Goal: Find specific page/section: Find specific page/section

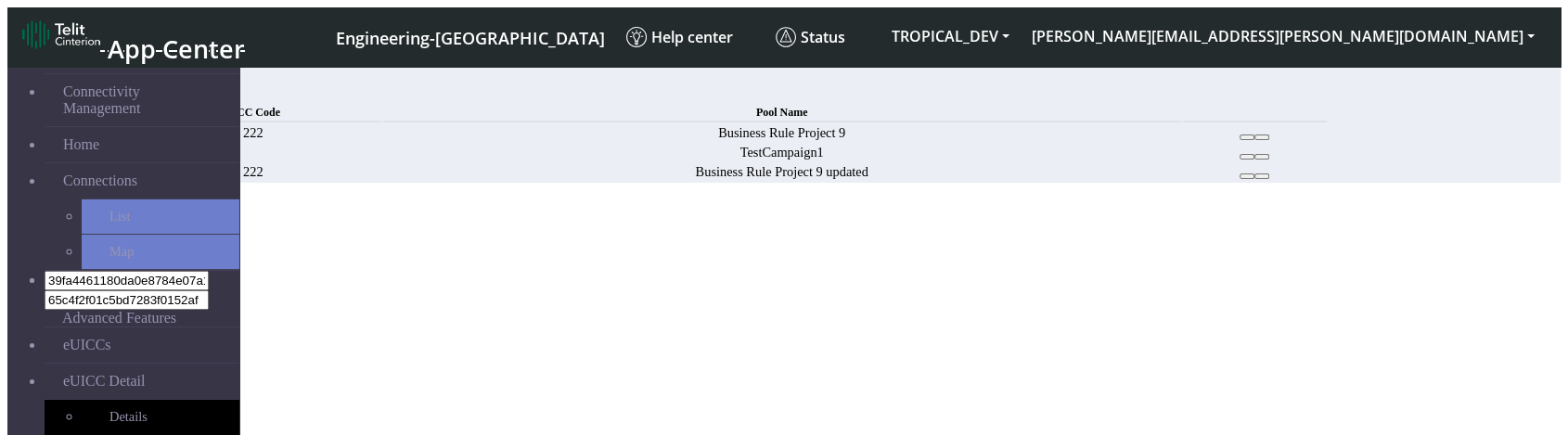
drag, startPoint x: 554, startPoint y: 335, endPoint x: 578, endPoint y: 325, distance: 26.0
click at [554, 183] on div "MCC Code Pool Name 222 Business Rule Project 9 TestCampaign1 222 Business Rule …" at bounding box center [726, 142] width 1206 height 82
click at [1254, 140] on button at bounding box center [1248, 137] width 15 height 6
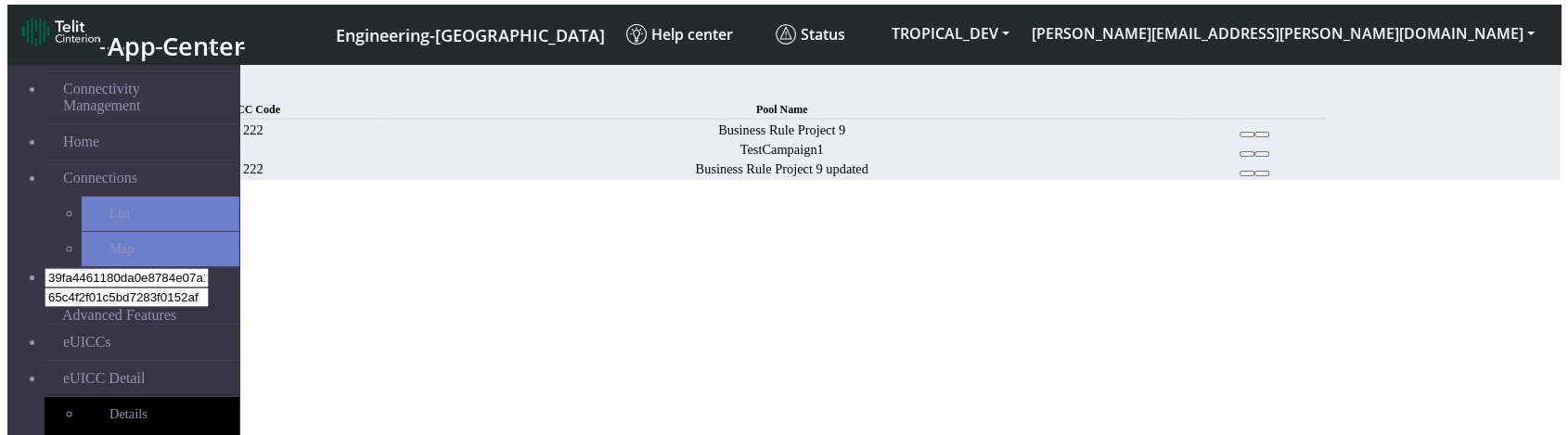
scroll to position [7, 0]
click at [127, 325] on link "eUICCs" at bounding box center [142, 342] width 195 height 35
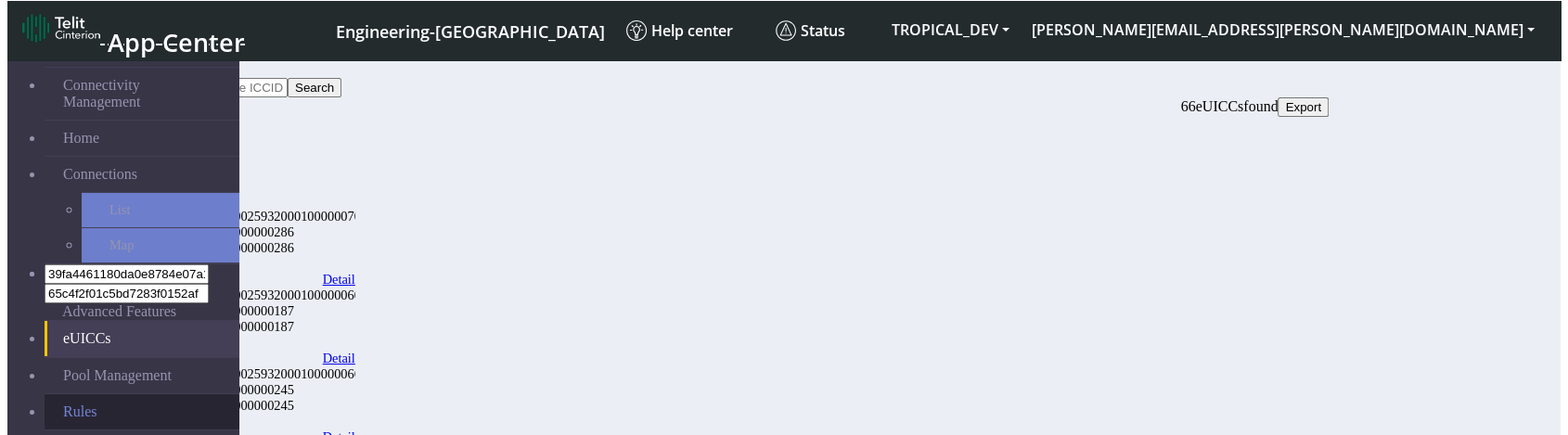
click at [88, 394] on link "Rules" at bounding box center [142, 411] width 195 height 35
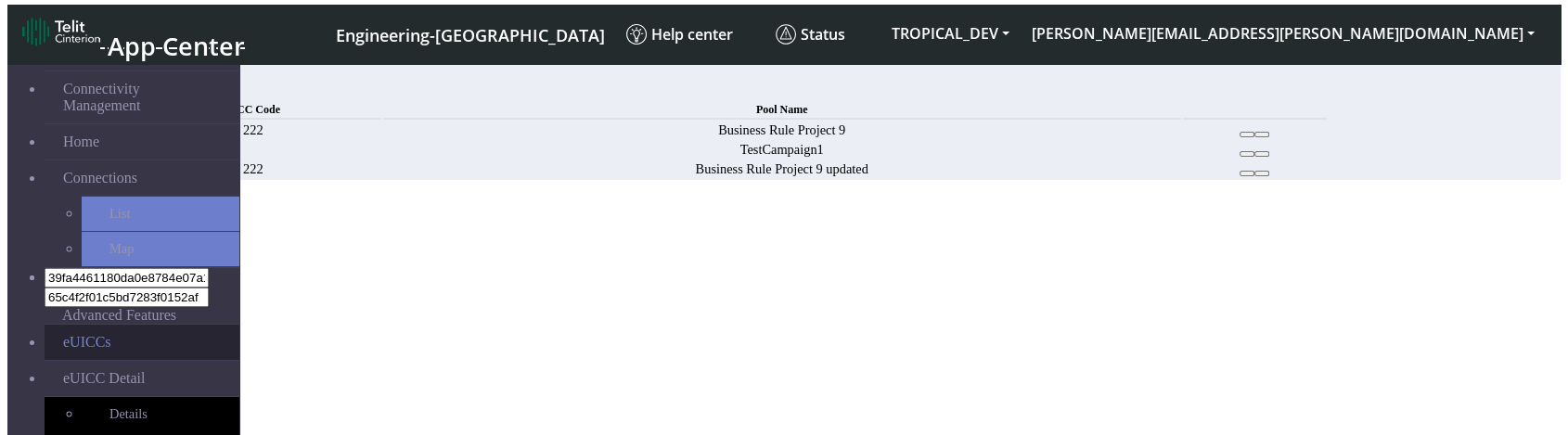
click at [121, 325] on link "eUICCs" at bounding box center [142, 342] width 195 height 35
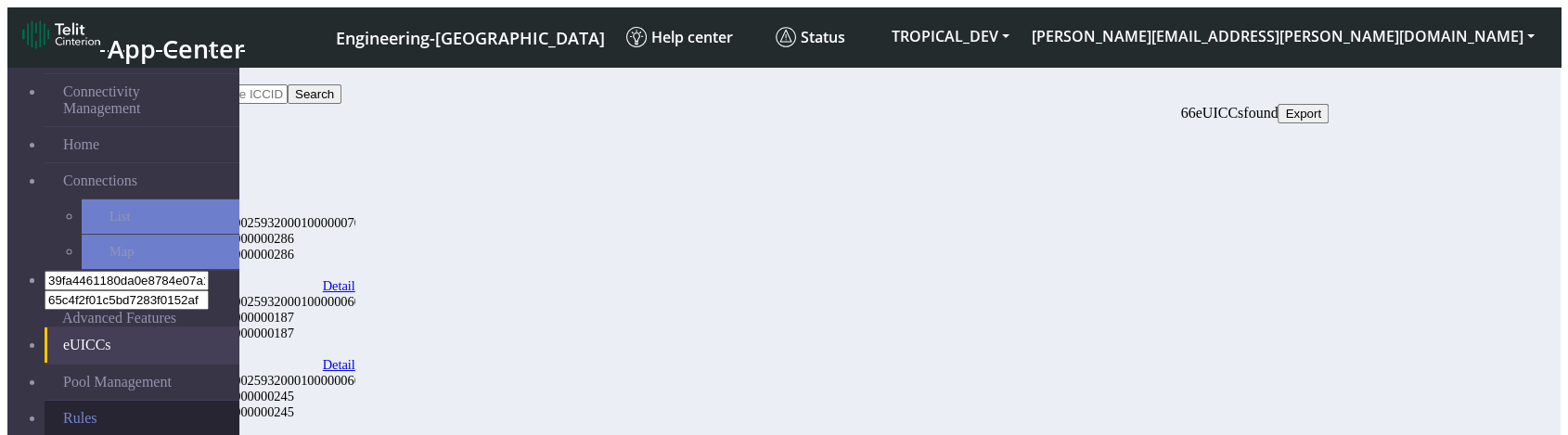
click at [68, 401] on link "Rules" at bounding box center [142, 418] width 195 height 35
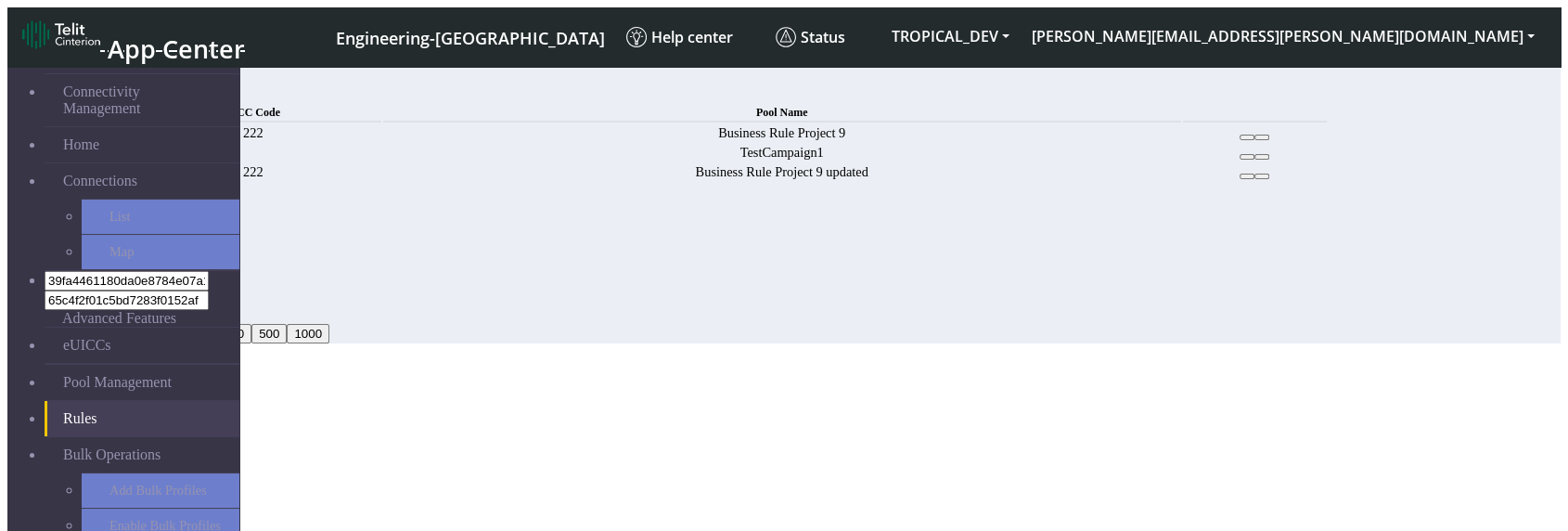
click at [182, 253] on button "2" at bounding box center [171, 244] width 22 height 20
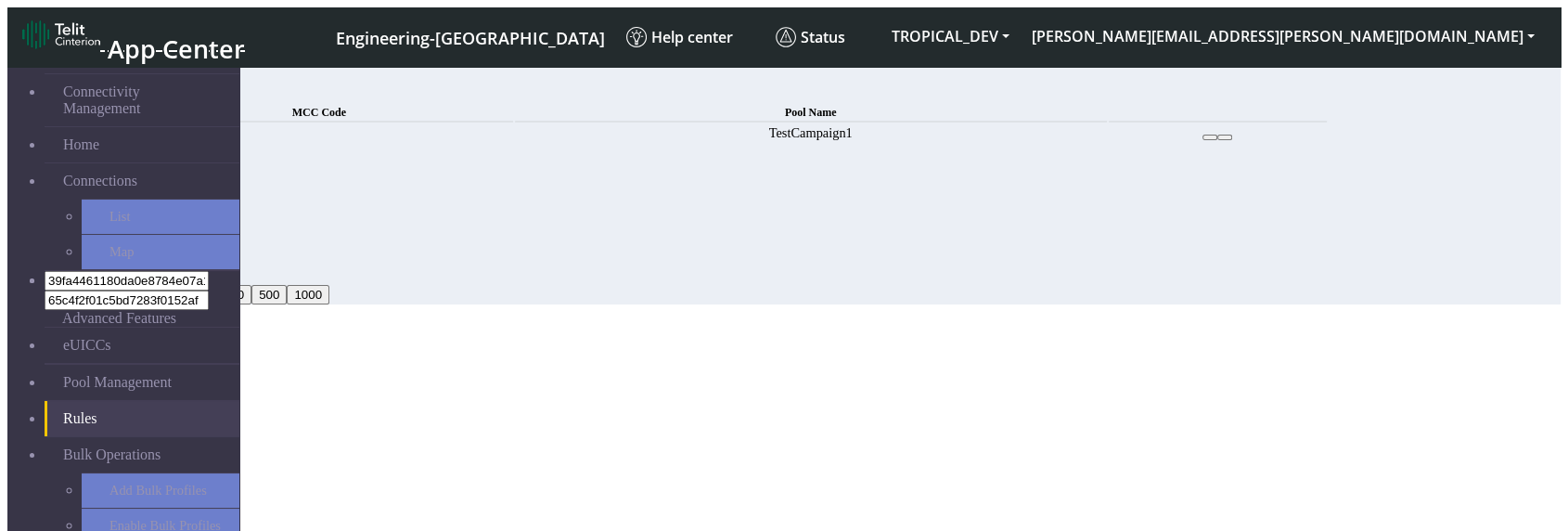
click at [182, 234] on button "3" at bounding box center [171, 224] width 22 height 20
click at [168, 172] on icon "Connections list navigation" at bounding box center [168, 172] width 0 height 0
click at [145, 285] on button "1" at bounding box center [134, 275] width 22 height 20
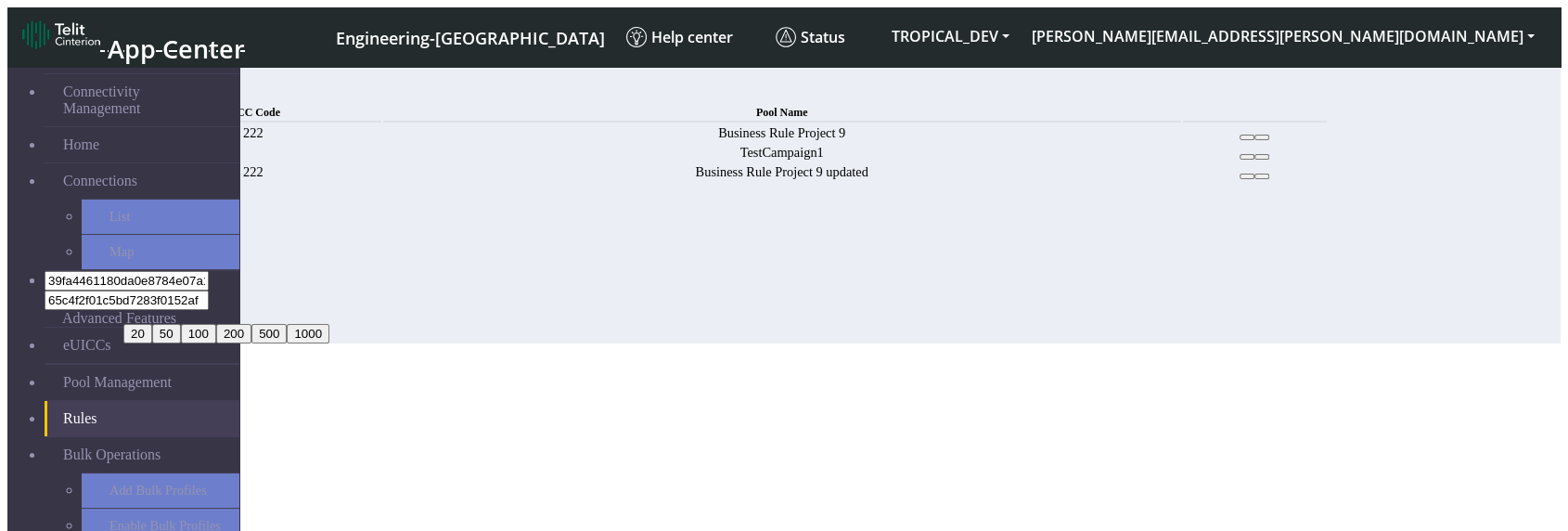
click at [656, 343] on div "1 2 3 1 20 50 100 200 500 1000" at bounding box center [726, 270] width 1206 height 146
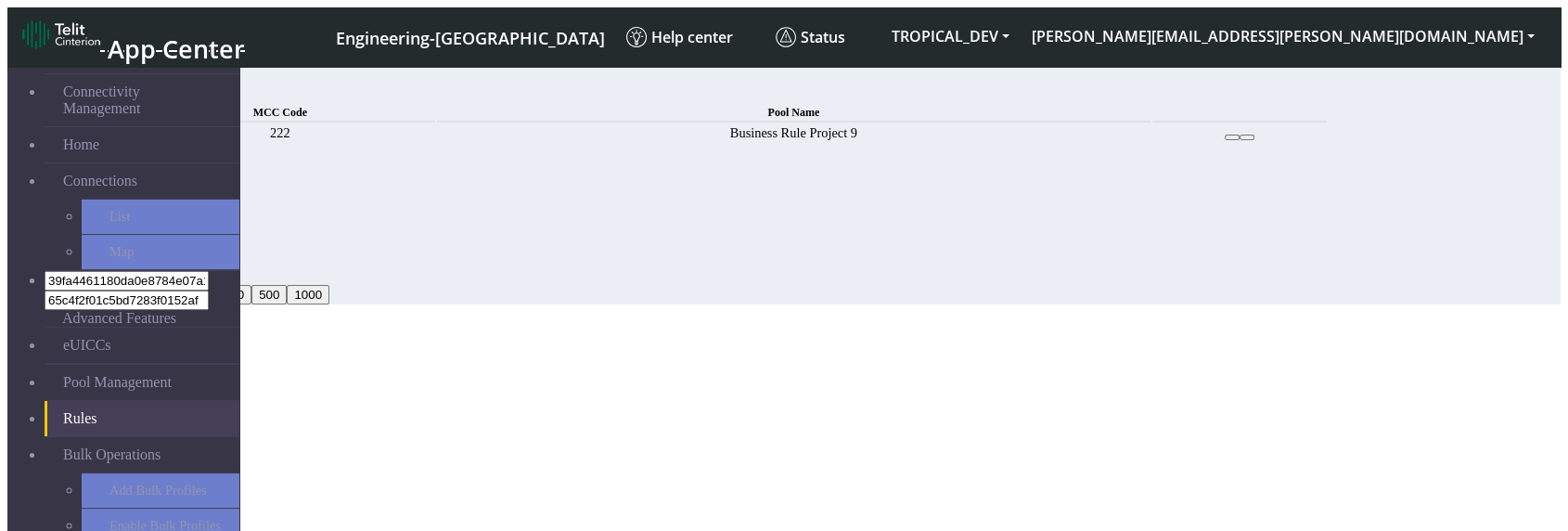
click at [175, 249] on button "Connections list navigation" at bounding box center [168, 247] width 15 height 6
click at [145, 285] on button "1" at bounding box center [134, 275] width 22 height 20
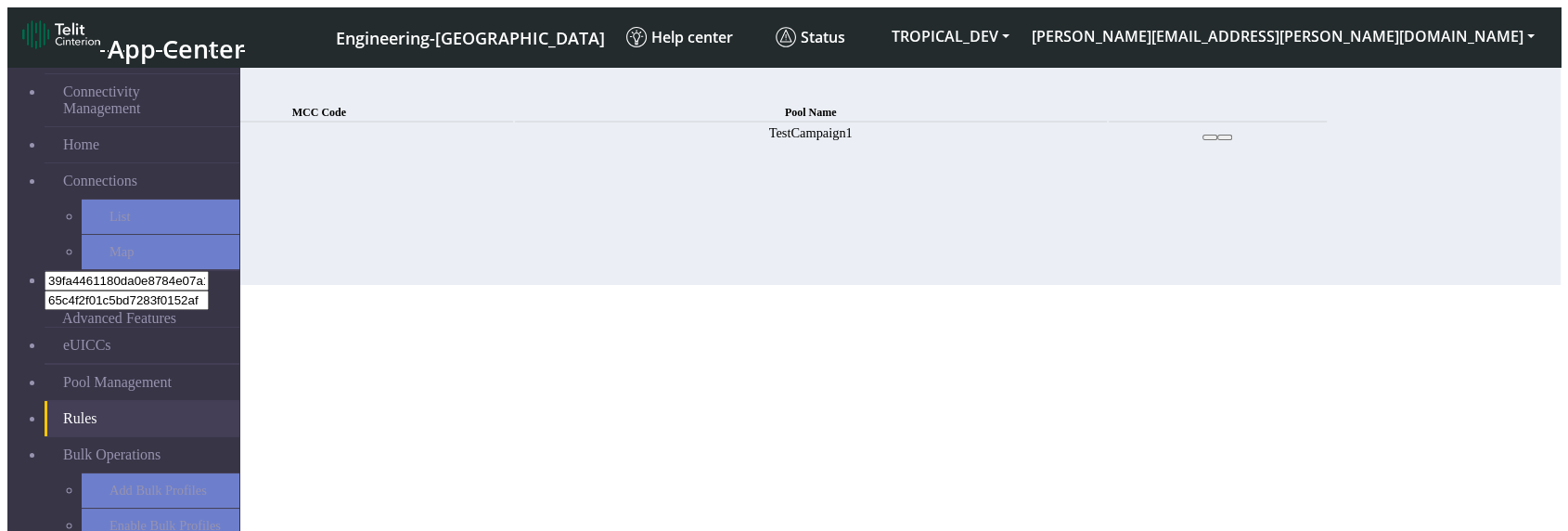
click at [1285, 285] on section "Connectivity Management Home Connections List Map 39fa4461180da0e8784e07a1ba452…" at bounding box center [784, 172] width 1554 height 227
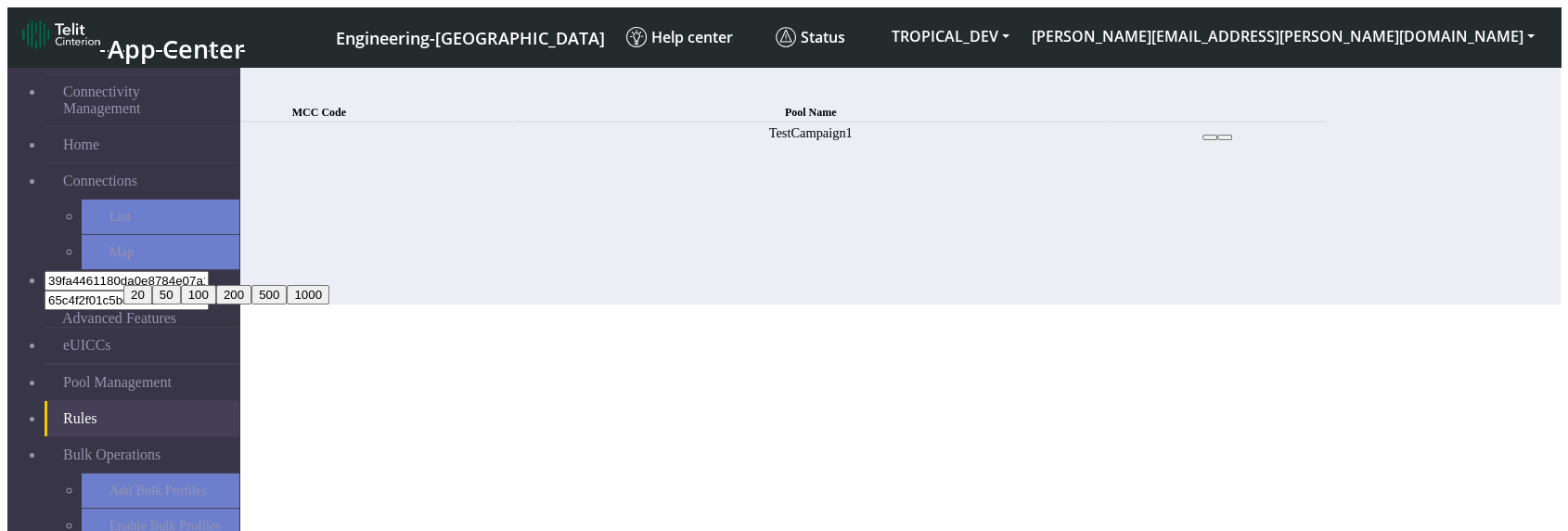
click at [145, 285] on button "1" at bounding box center [134, 275] width 22 height 20
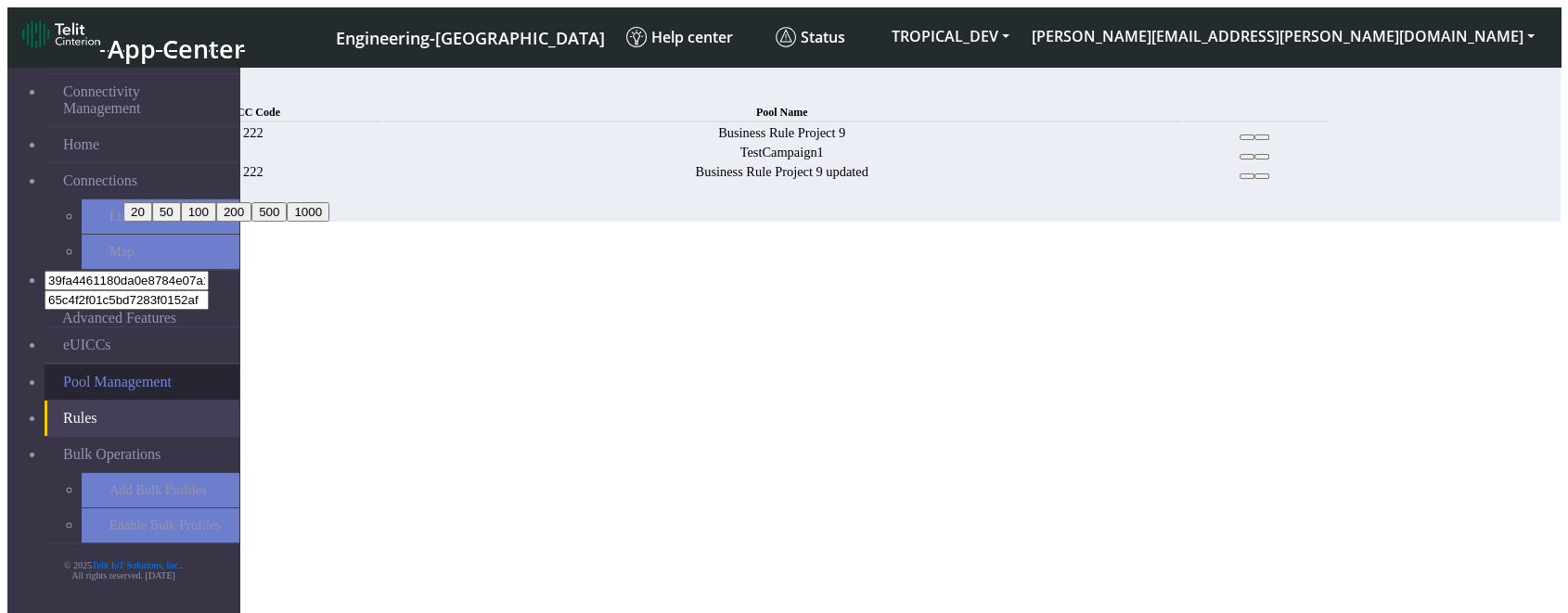
click at [107, 365] on link "Pool Management" at bounding box center [142, 382] width 195 height 35
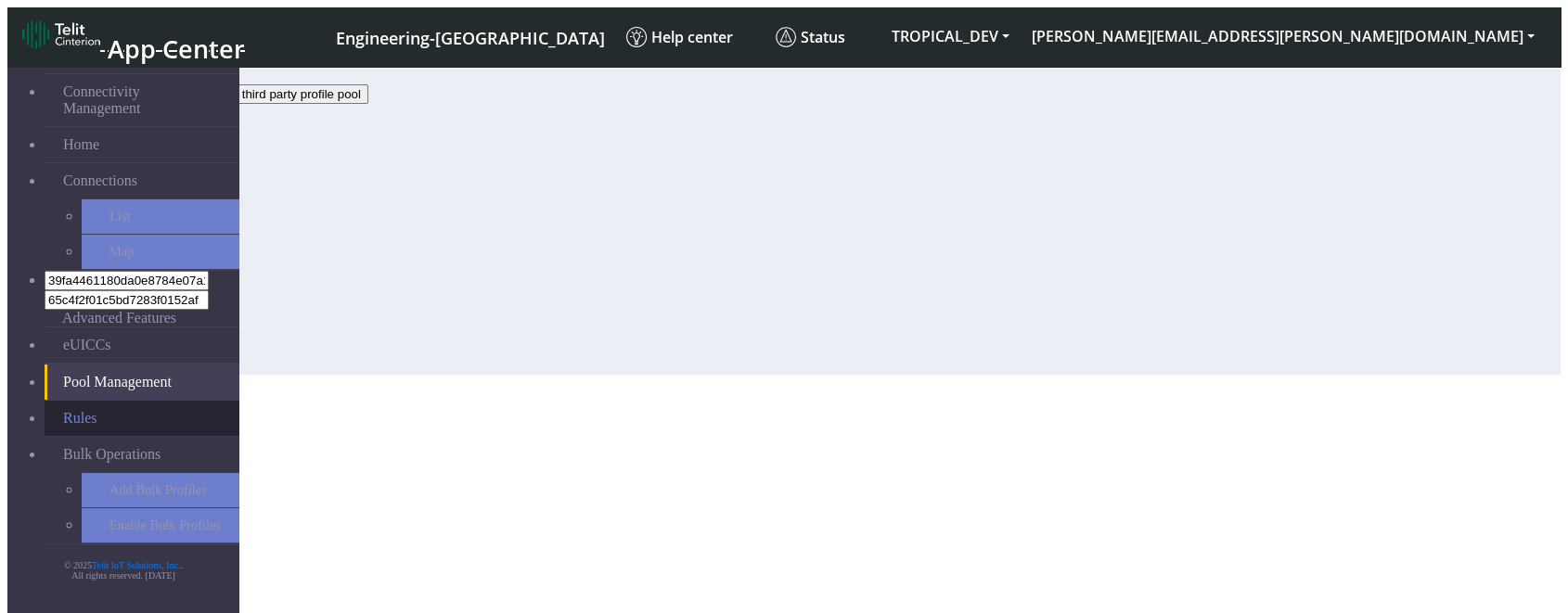
click at [69, 401] on link "Rules" at bounding box center [142, 418] width 195 height 35
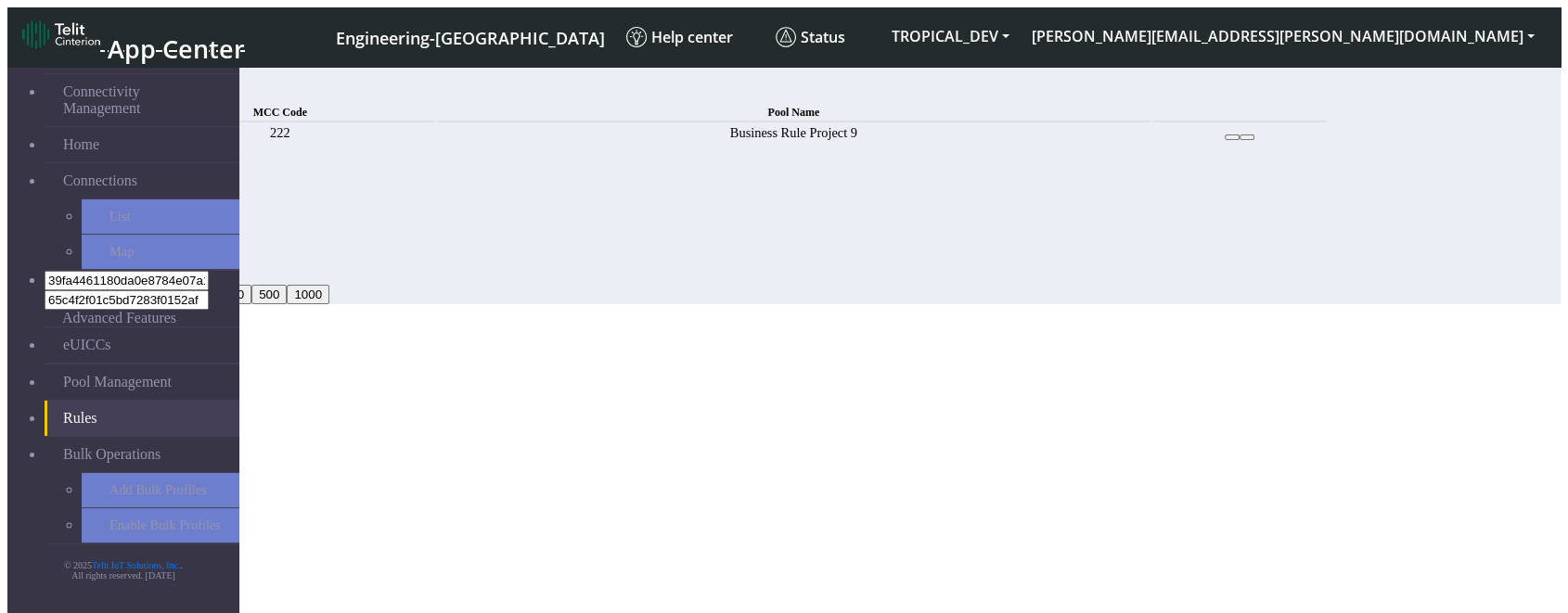
click at [714, 304] on section "Connectivity Management Home Connections List Map 39fa4461180da0e8784e07a1ba452…" at bounding box center [784, 181] width 1554 height 245
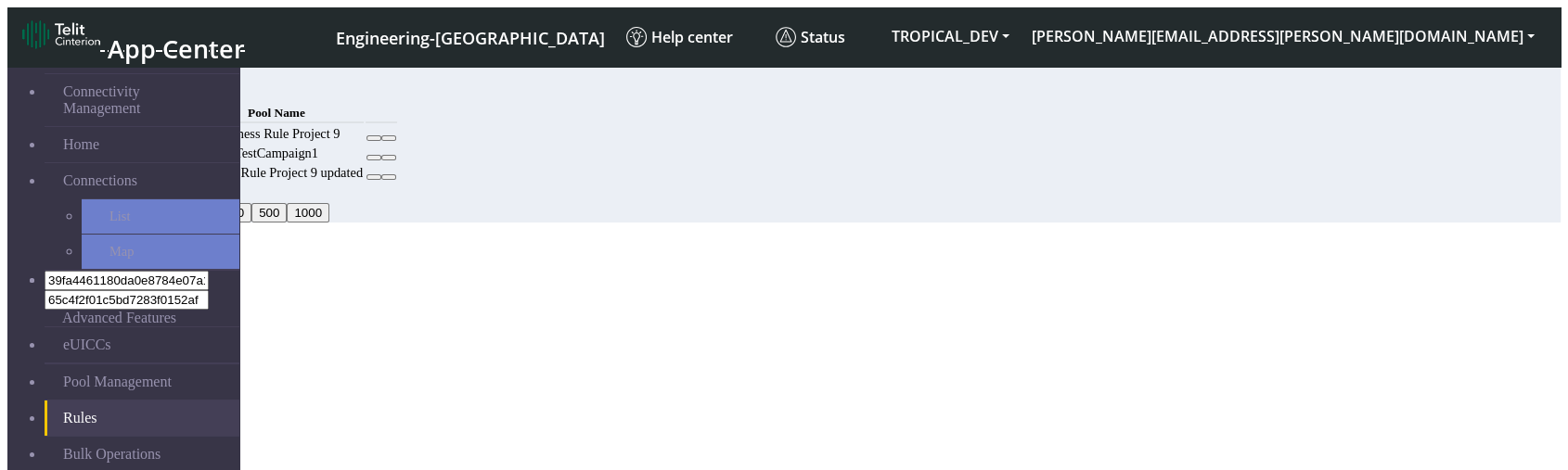
click at [364, 182] on td "Business Rule Project 9 updated" at bounding box center [277, 172] width 174 height 18
click at [374, 138] on icon at bounding box center [374, 138] width 0 height 0
click at [389, 138] on icon at bounding box center [389, 138] width 0 height 0
click at [397, 162] on td at bounding box center [381, 154] width 31 height 18
click at [150, 84] on span "Add" at bounding box center [136, 92] width 26 height 16
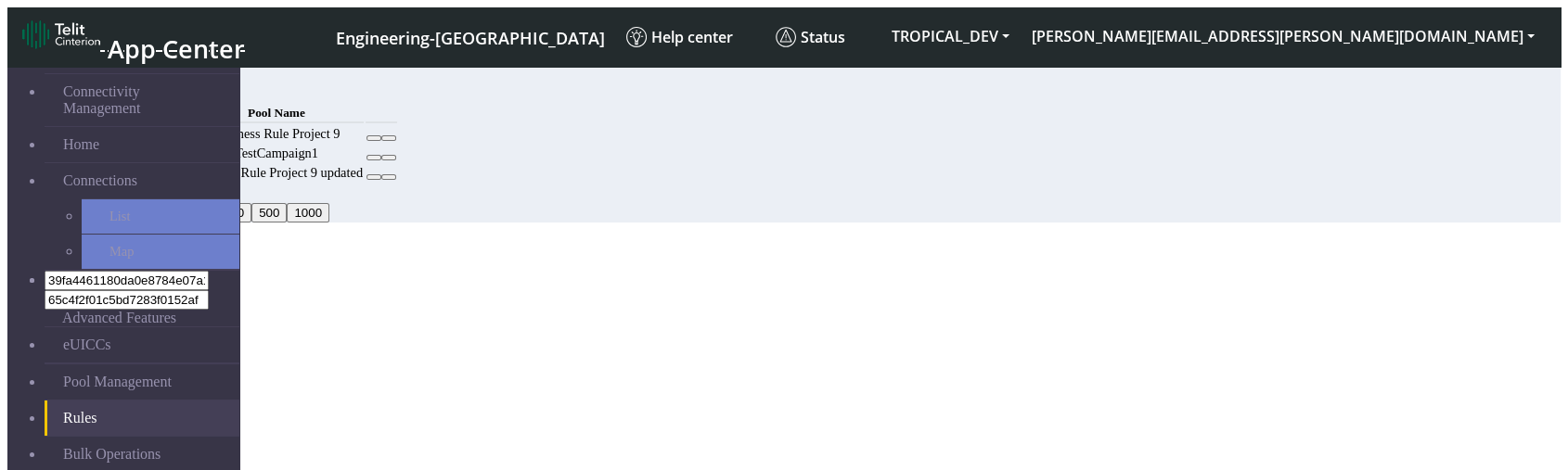
click at [397, 123] on th at bounding box center [381, 114] width 31 height 21
